Goal: Information Seeking & Learning: Learn about a topic

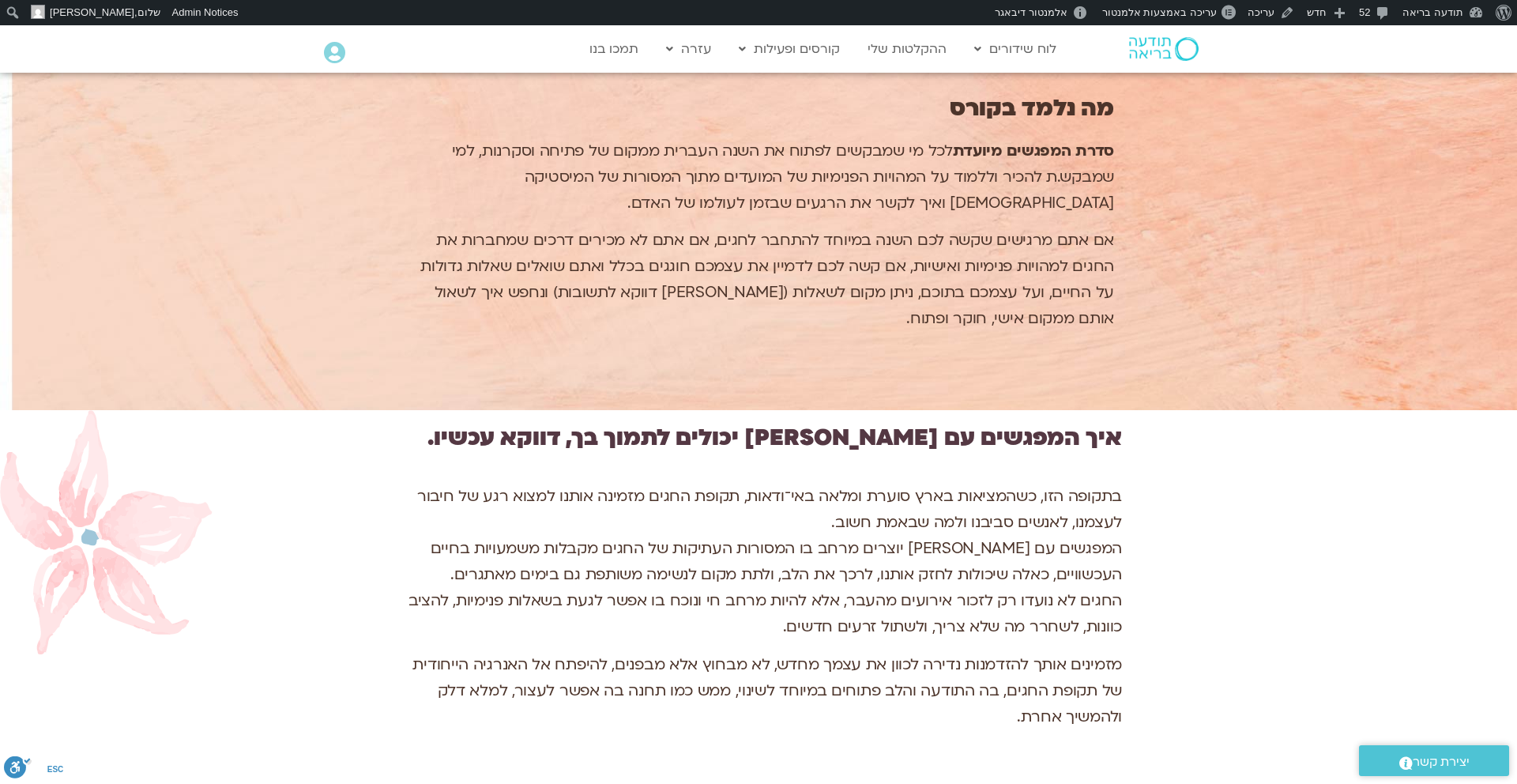
scroll to position [2314, 0]
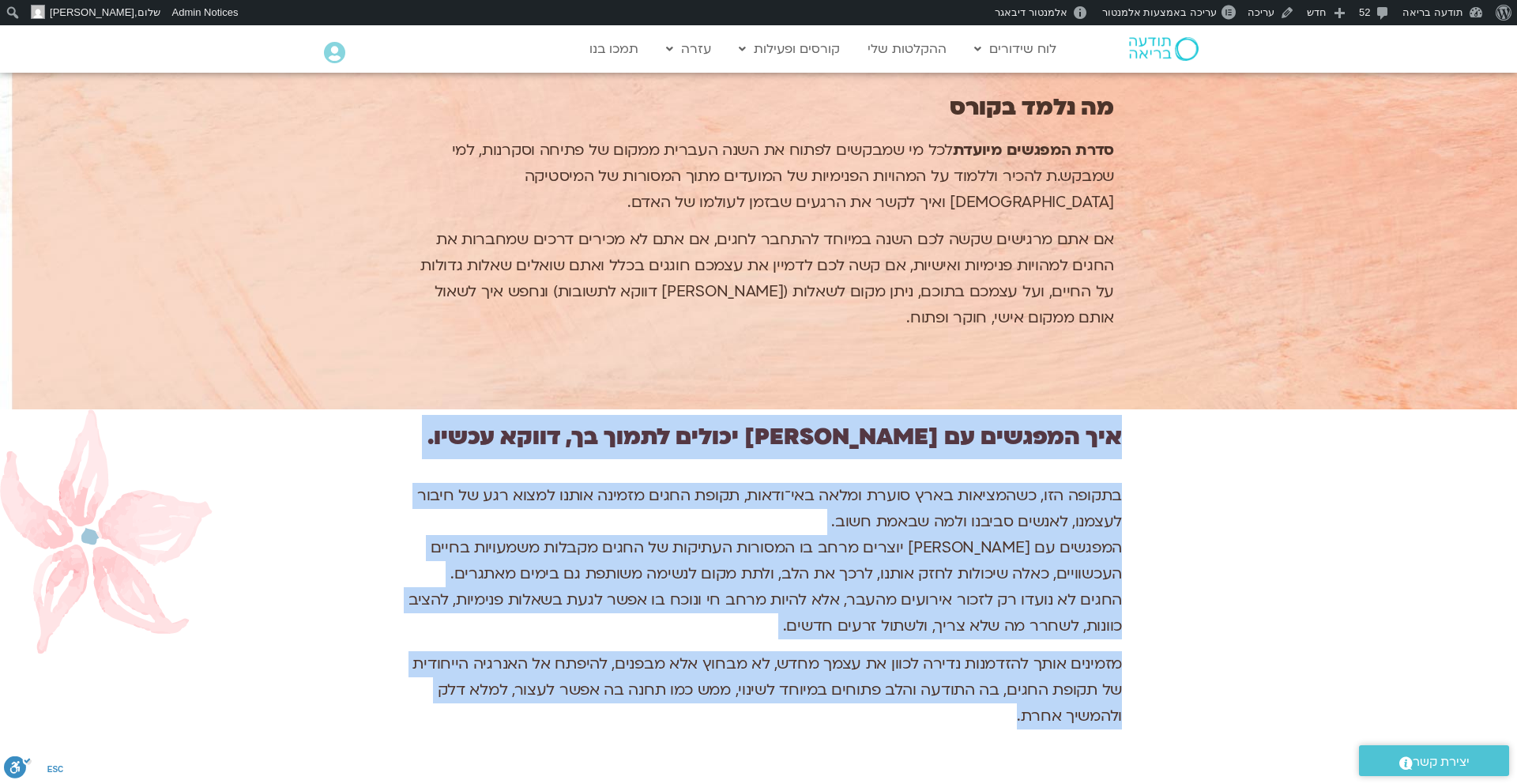
drag, startPoint x: 1122, startPoint y: 573, endPoint x: 984, endPoint y: 646, distance: 156.1
click at [984, 646] on div "איך המפגשים עם מירה יכולים לתמוך בך, דווקא עכשיו. בתקופה הזו, כשהמציאות בארץ סו…" at bounding box center [758, 600] width 1517 height 383
click at [984, 646] on div "בתקופה הזו, כשהמציאות בארץ סוערת ומלאה באי־ודאות, תקופת החגים מזמינה אותנו למצו…" at bounding box center [758, 607] width 727 height 265
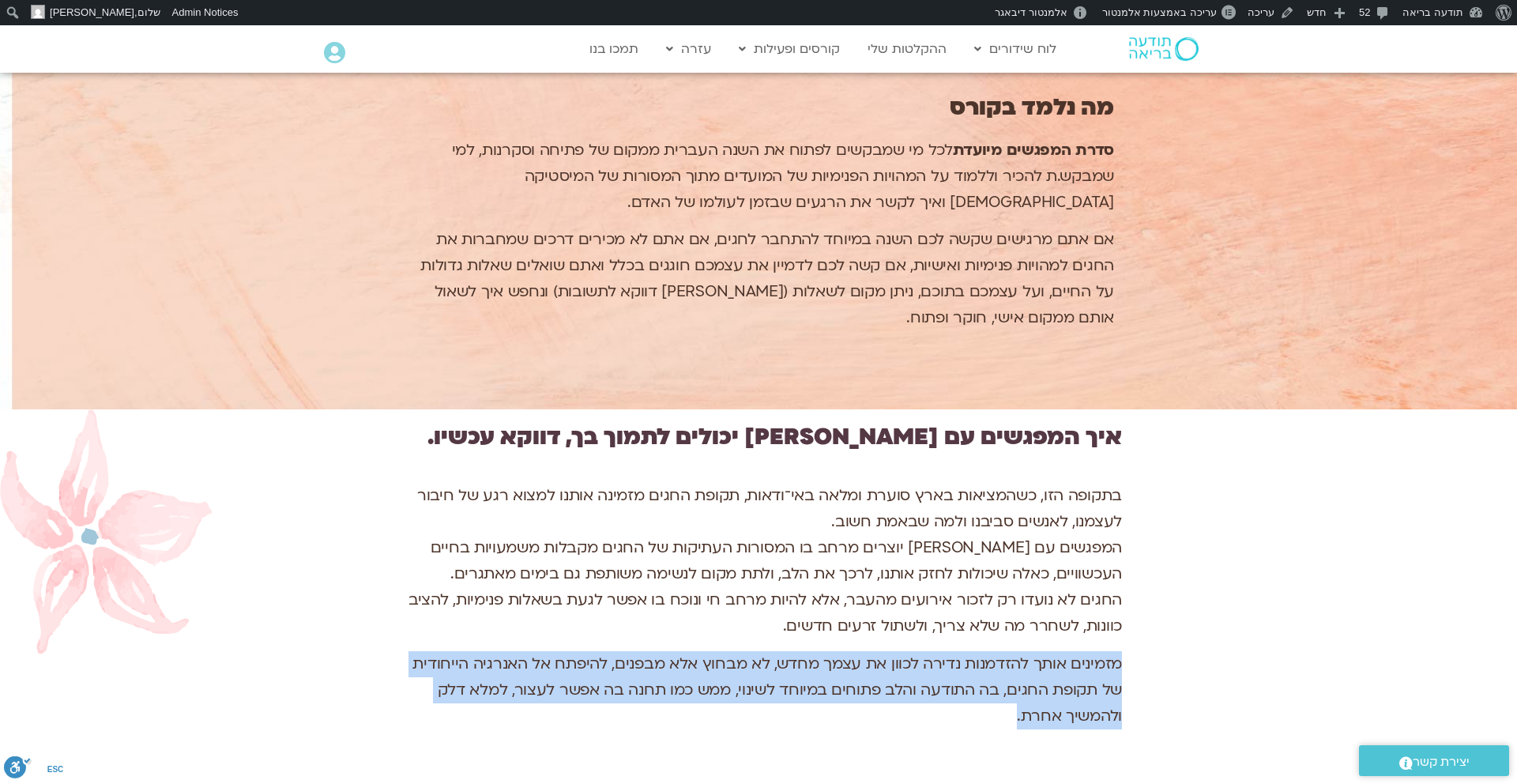
drag, startPoint x: 1119, startPoint y: 575, endPoint x: 975, endPoint y: 628, distance: 153.4
click at [975, 650] on p "מזמינים אותך להזדמנות נדירה לכוון את עצמך מחדש, לא מבחוץ אלא מבפנים, להיפתח אל …" at bounding box center [758, 690] width 727 height 78
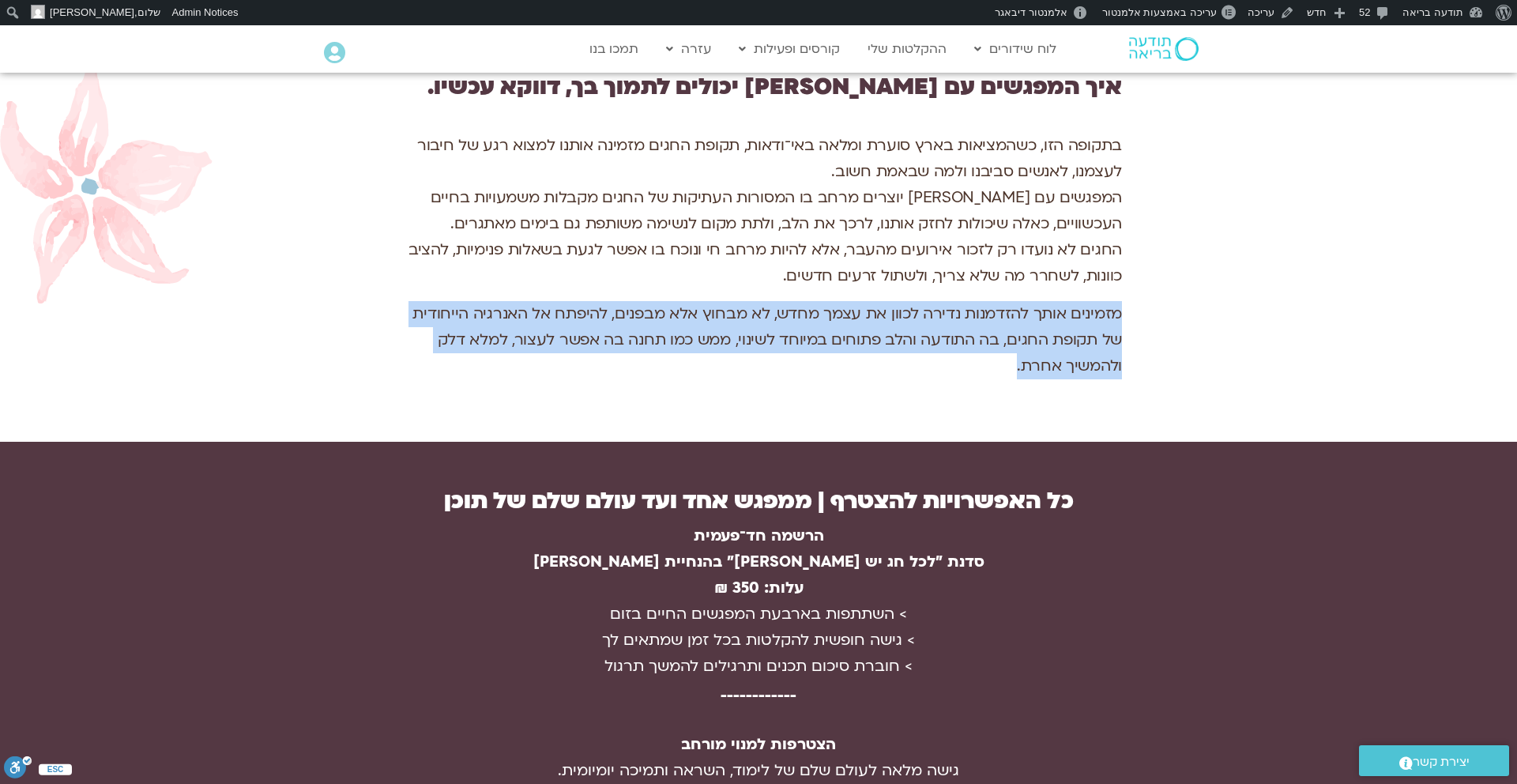
scroll to position [2665, 0]
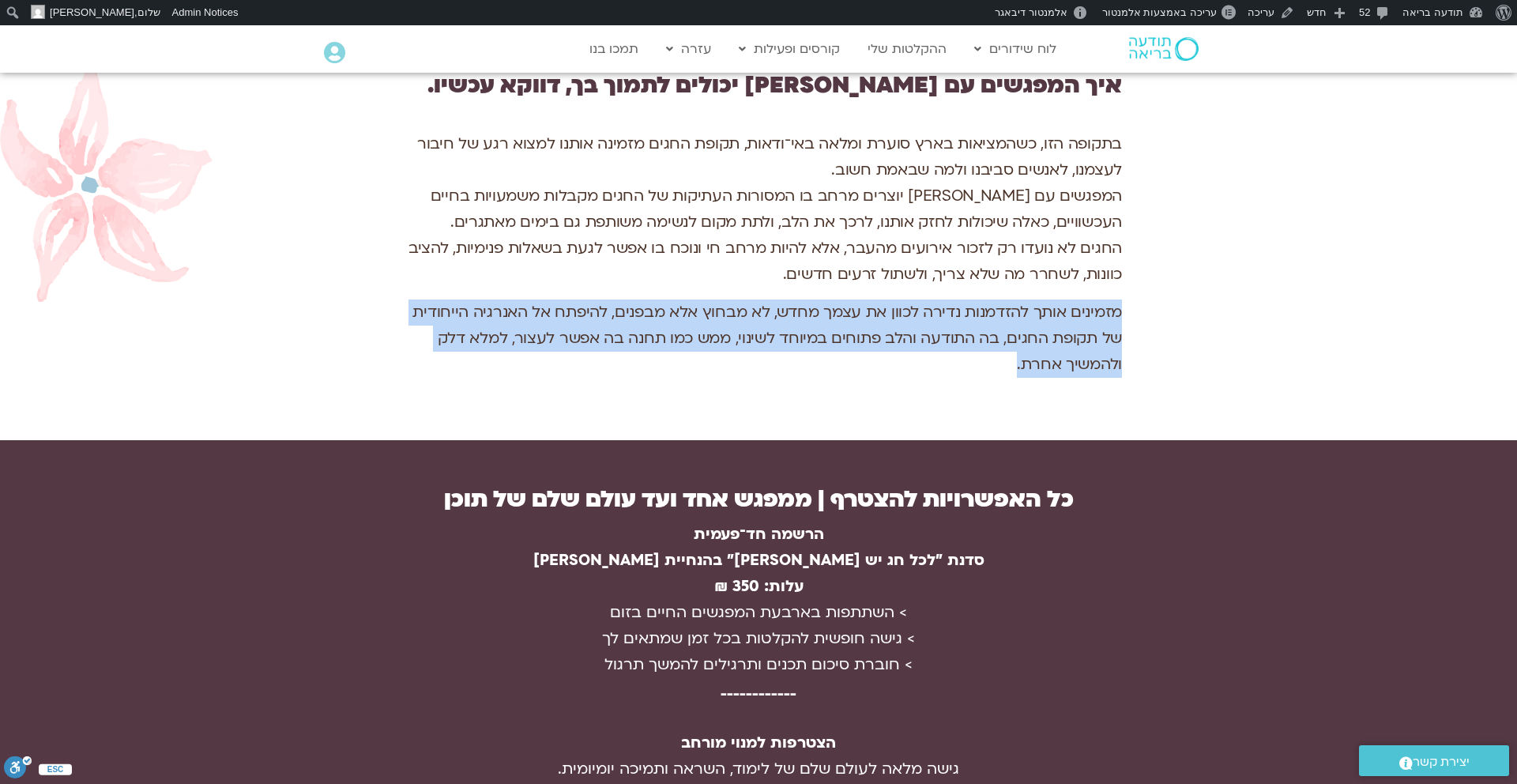
copy span "מזמינים אותך להזדמנות נדירה לכוון את עצמך מחדש, לא מבחוץ אלא מבפנים, להיפתח אל …"
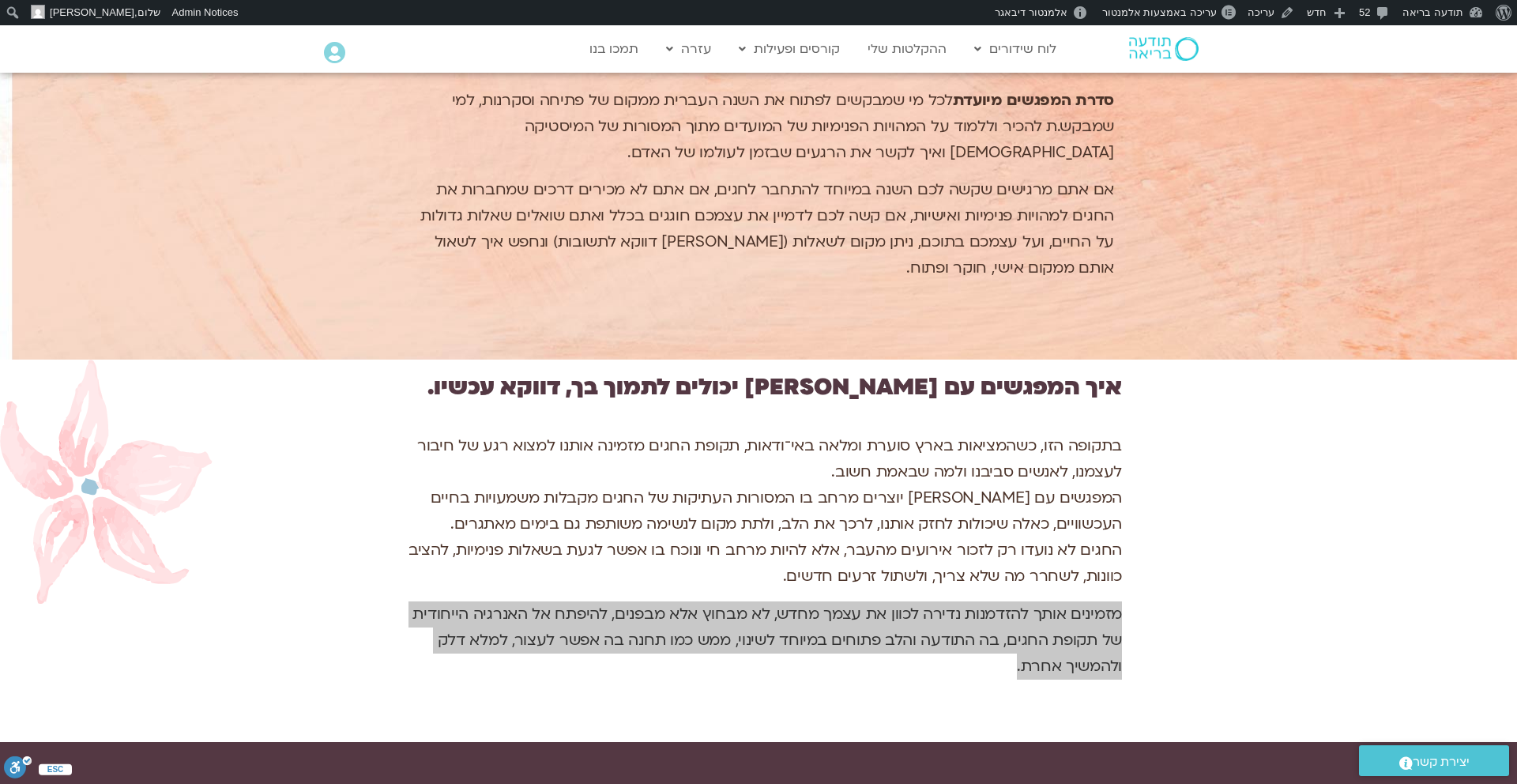
scroll to position [2364, 0]
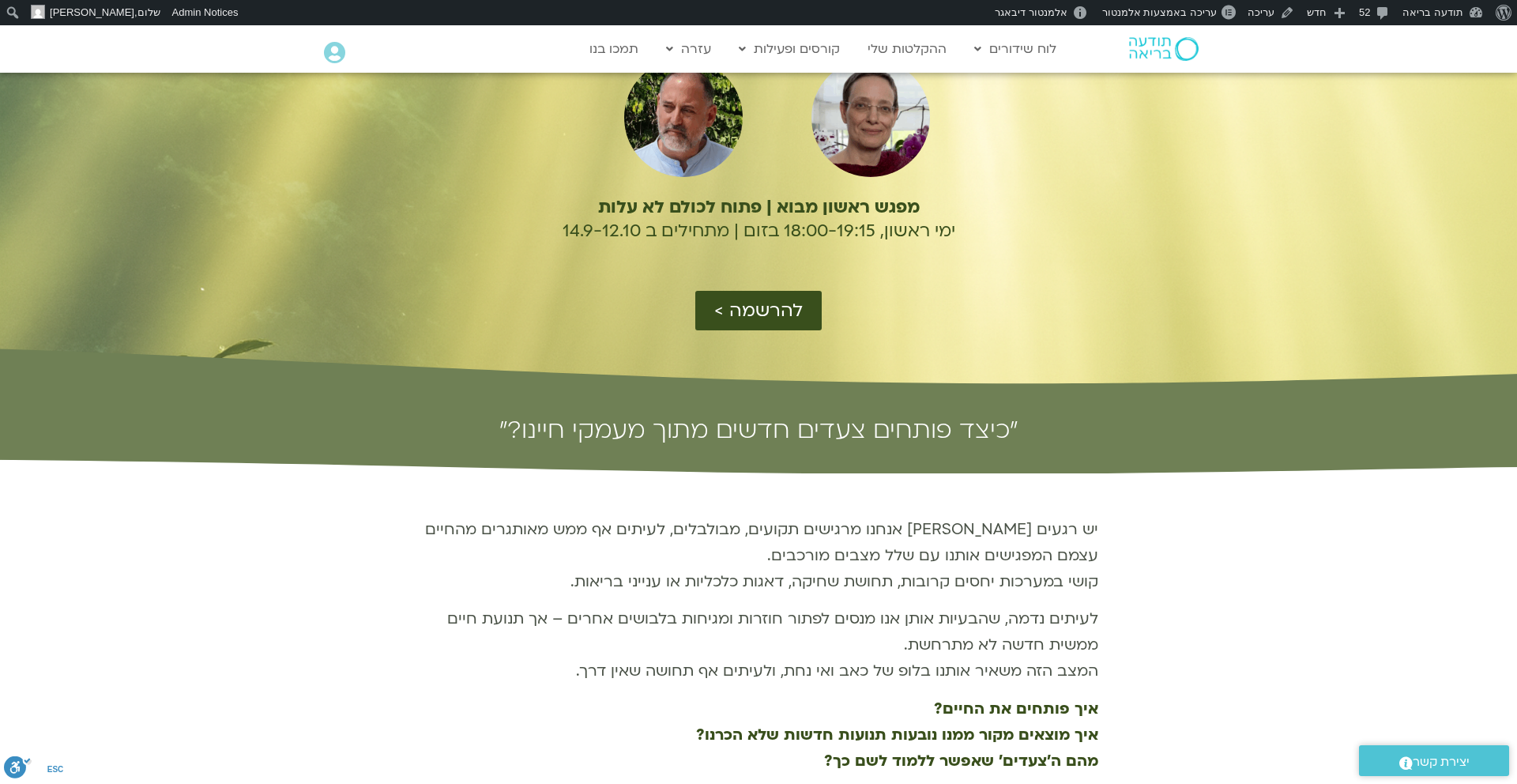
scroll to position [257, 0]
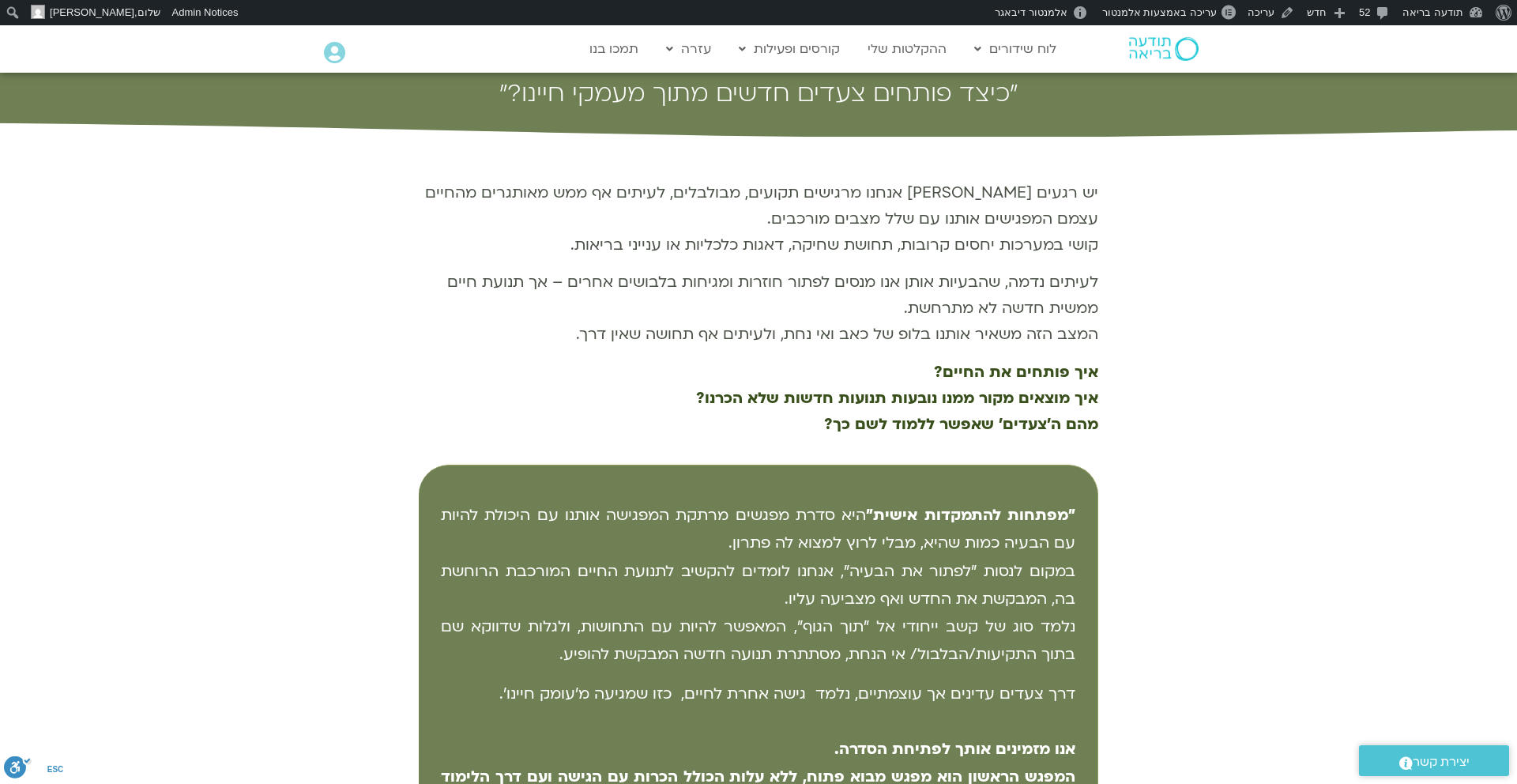
scroll to position [506, 0]
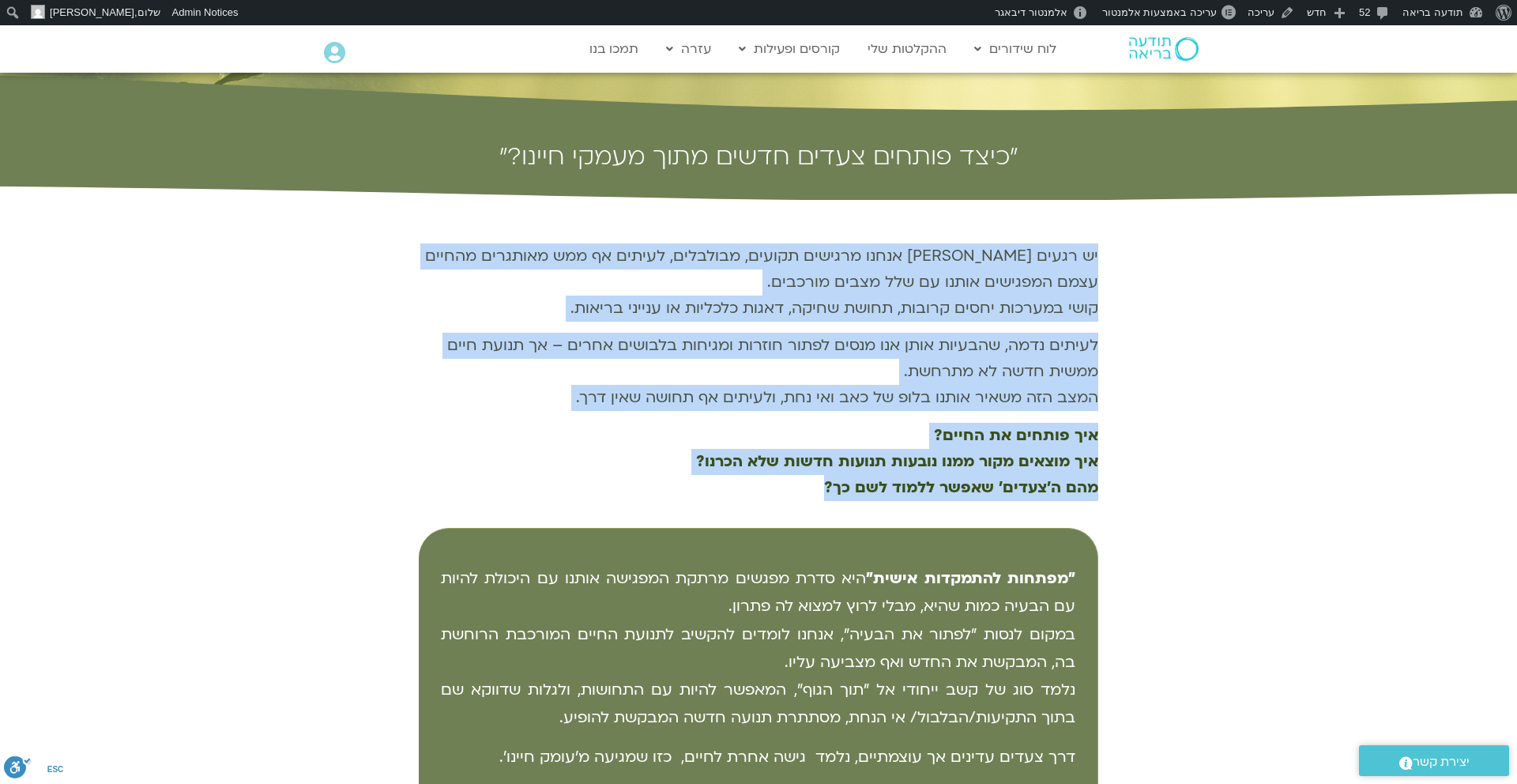
drag, startPoint x: 1098, startPoint y: 254, endPoint x: 730, endPoint y: 488, distance: 436.1
click at [730, 489] on div "יש רגעים [PERSON_NAME] אנחנו מרגישים תקועים, מבולבלים, לעיתים אף ממש מאותגרים מ…" at bounding box center [758, 559] width 1517 height 717
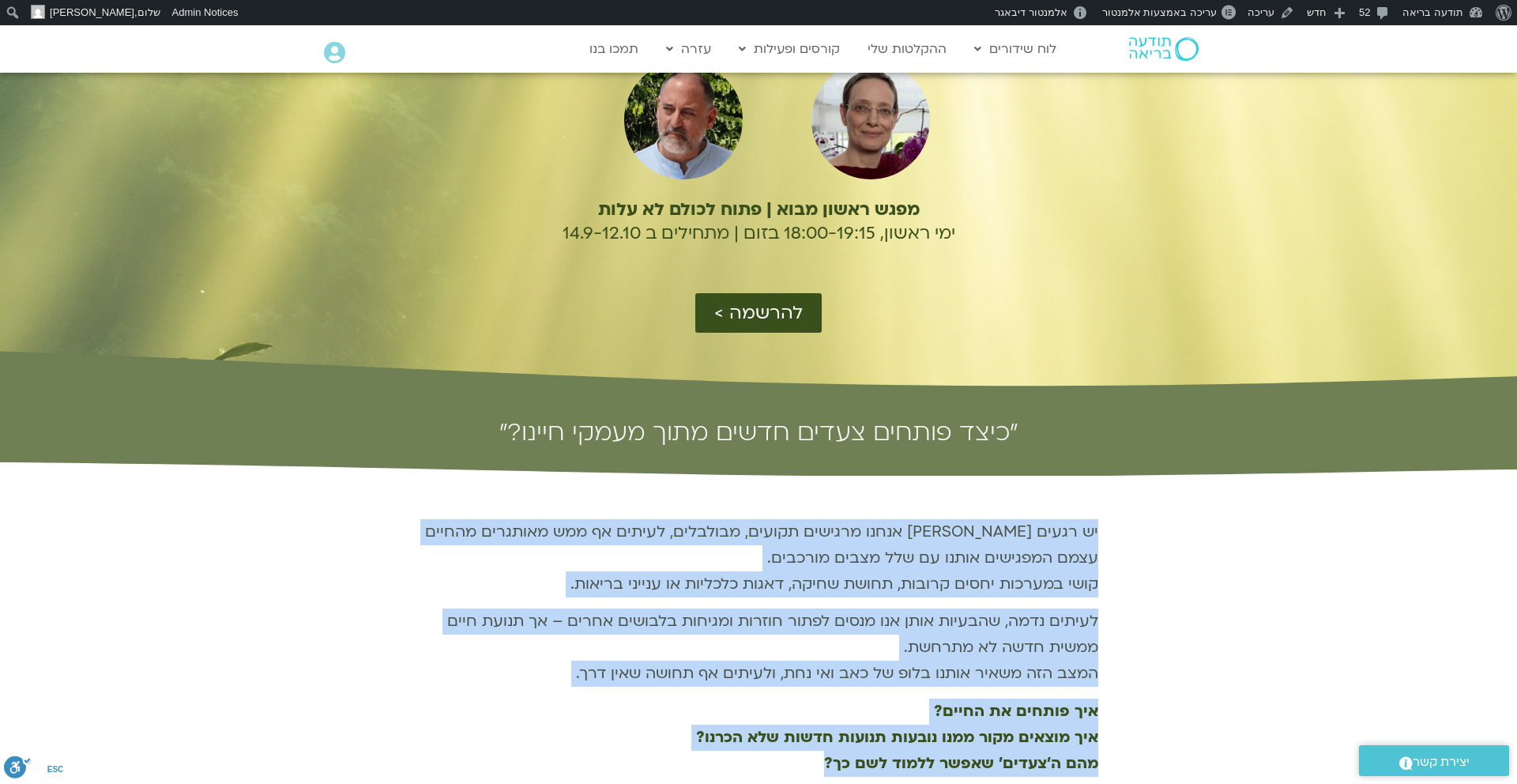
scroll to position [0, 0]
